Goal: Feedback & Contribution: Leave review/rating

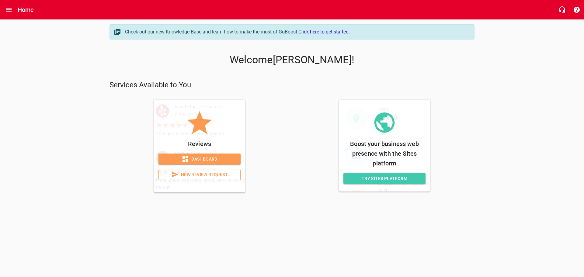
drag, startPoint x: 193, startPoint y: 177, endPoint x: 192, endPoint y: 174, distance: 3.5
click at [193, 177] on span "New Review Request" at bounding box center [200, 175] width 72 height 8
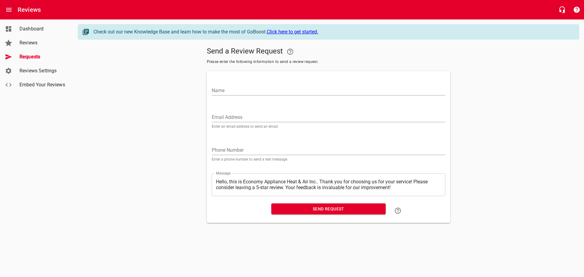
click at [266, 89] on input "Name" at bounding box center [329, 91] width 234 height 10
paste input "[PERSON_NAME]"
type input "[PERSON_NAME]"
click at [280, 114] on input "Email Address" at bounding box center [329, 118] width 234 height 10
paste input "[EMAIL_ADDRESS][DOMAIN_NAME]"
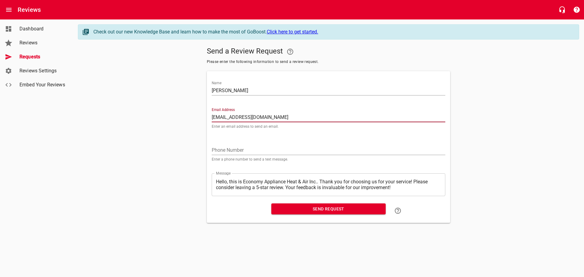
type input "[EMAIL_ADDRESS][DOMAIN_NAME]"
click at [292, 211] on span "Send Request" at bounding box center [328, 209] width 105 height 8
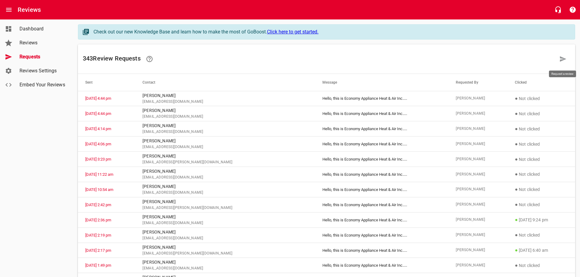
click at [561, 60] on icon at bounding box center [563, 58] width 6 height 5
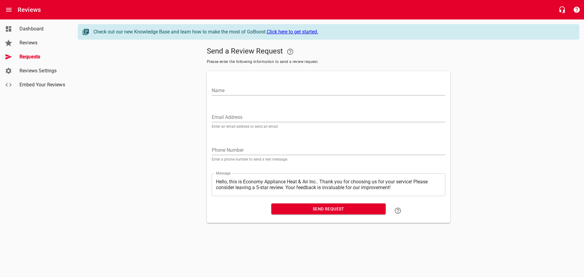
click at [237, 90] on input "Name" at bounding box center [329, 91] width 234 height 10
type input "[PERSON_NAME]"
click at [286, 117] on input "Email Address" at bounding box center [329, 118] width 234 height 10
paste input "[EMAIL_ADDRESS][DOMAIN_NAME]"
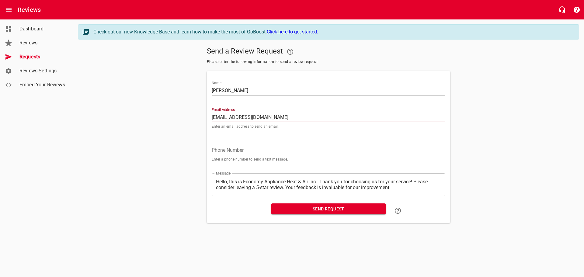
type input "[EMAIL_ADDRESS][DOMAIN_NAME]"
click at [291, 210] on span "Send Request" at bounding box center [328, 209] width 105 height 8
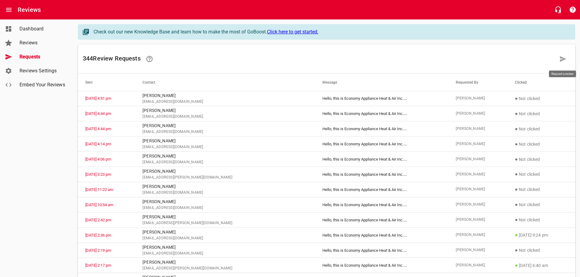
click at [563, 58] on icon at bounding box center [563, 58] width 6 height 5
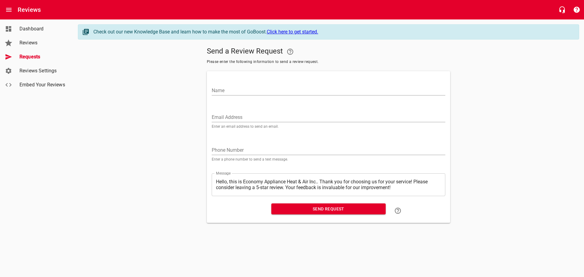
click at [234, 89] on input "Name" at bounding box center [329, 91] width 234 height 10
paste input "[PERSON_NAME]"
type input "[PERSON_NAME]"
click at [244, 117] on input "Email Address" at bounding box center [329, 118] width 234 height 10
paste input "[EMAIL_ADDRESS][DOMAIN_NAME]"
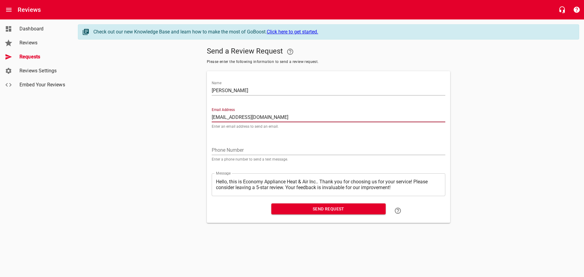
type input "[EMAIL_ADDRESS][DOMAIN_NAME]"
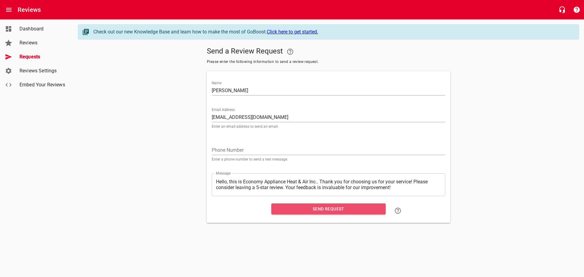
click at [302, 209] on span "Send Request" at bounding box center [328, 209] width 105 height 8
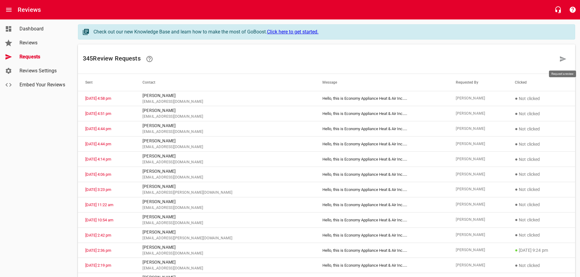
click at [564, 58] on icon at bounding box center [562, 58] width 7 height 7
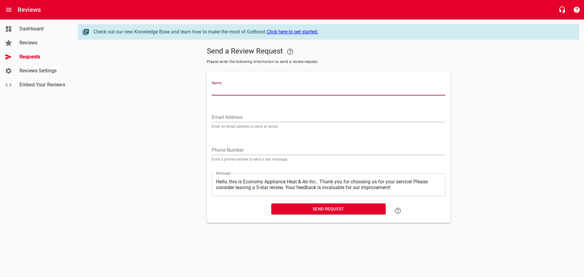
click at [264, 90] on input "Name" at bounding box center [329, 91] width 234 height 10
paste input "[PERSON_NAME]"
type input "[PERSON_NAME]"
click at [250, 114] on input "Email Address" at bounding box center [329, 118] width 234 height 10
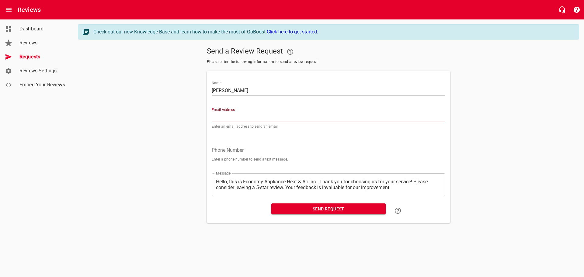
paste input "[EMAIL_ADDRESS][DOMAIN_NAME]"
type input "[EMAIL_ADDRESS][DOMAIN_NAME]"
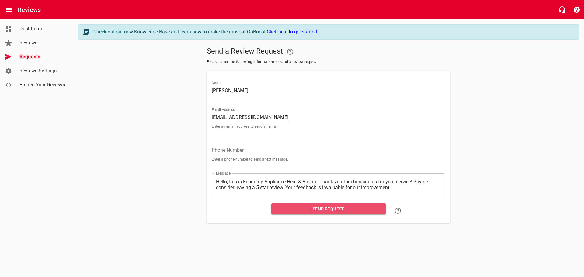
click at [304, 212] on span "Send Request" at bounding box center [328, 209] width 105 height 8
